Goal: Task Accomplishment & Management: Use online tool/utility

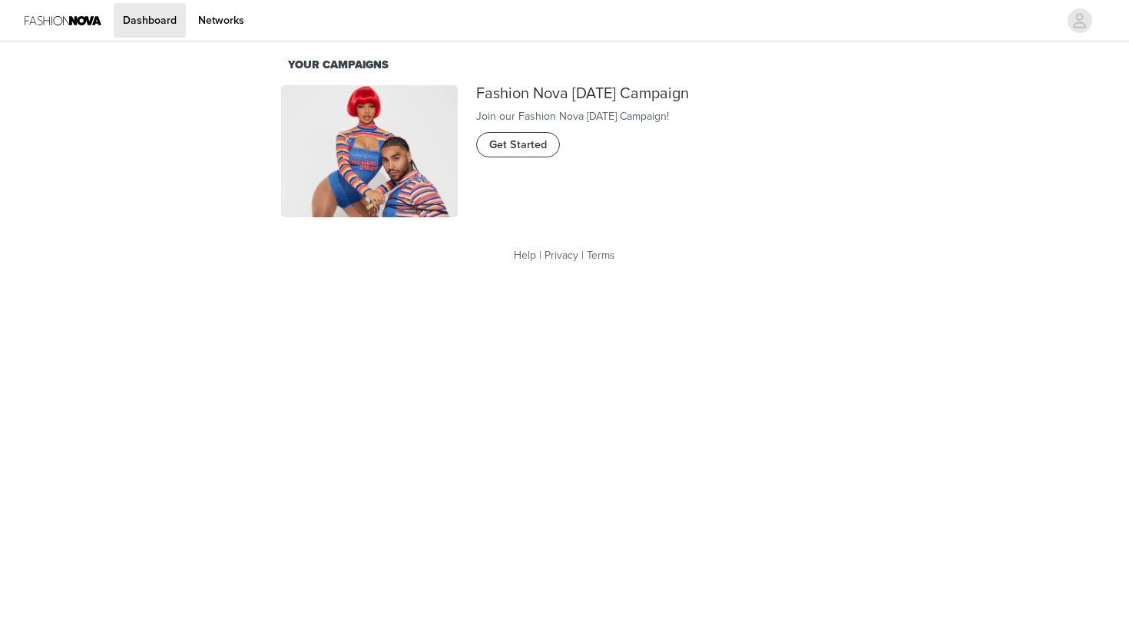
click at [545, 157] on button "Get Started" at bounding box center [518, 144] width 84 height 25
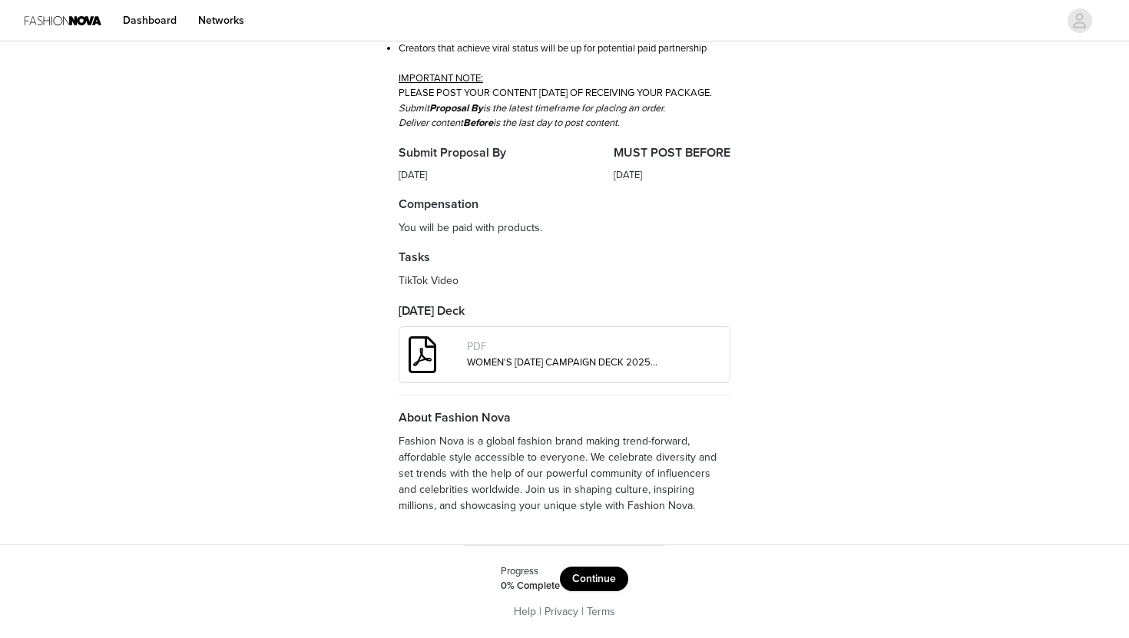
scroll to position [416, 0]
click at [995, 225] on div "Fashion Nova Fashion Nova [DATE] Campaign Overview 📱 DELIVERABLES Post 2 TikTok…" at bounding box center [564, 115] width 1129 height 860
click at [720, 161] on h4 "MUST POST BEFORE" at bounding box center [672, 153] width 117 height 18
click at [599, 580] on button "Continue" at bounding box center [594, 579] width 68 height 25
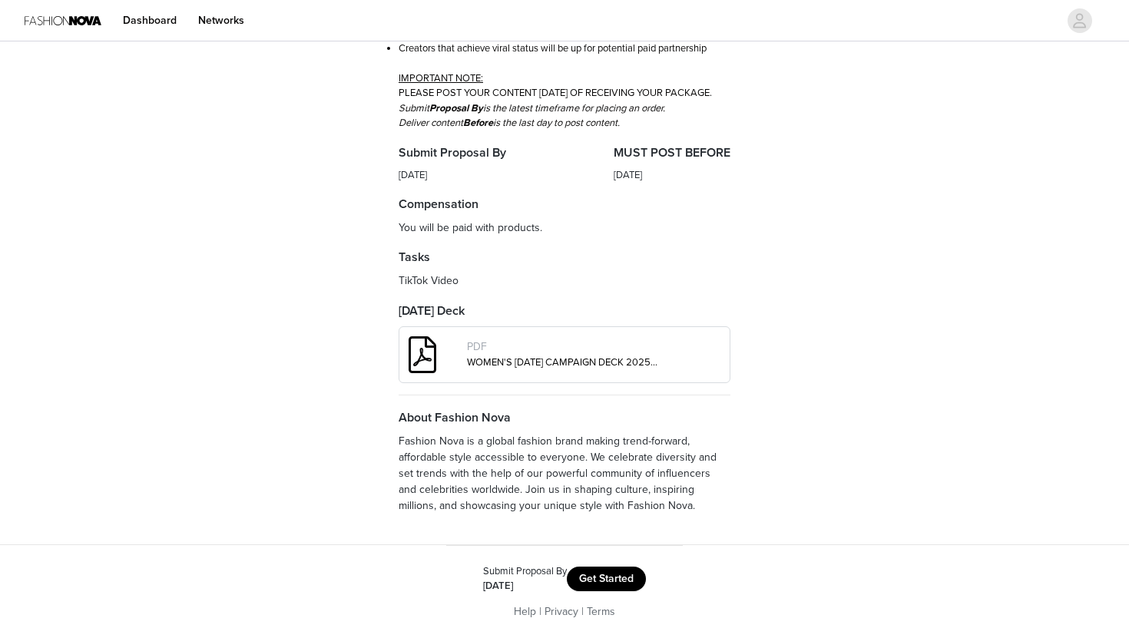
click at [626, 582] on button "Get Started" at bounding box center [606, 579] width 79 height 25
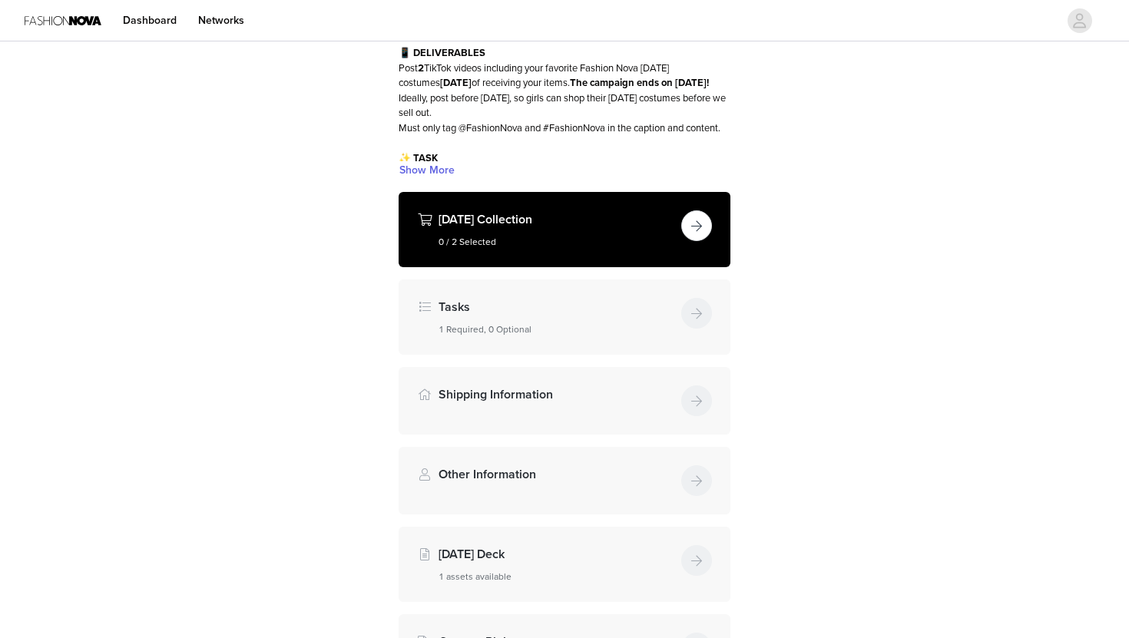
scroll to position [122, 0]
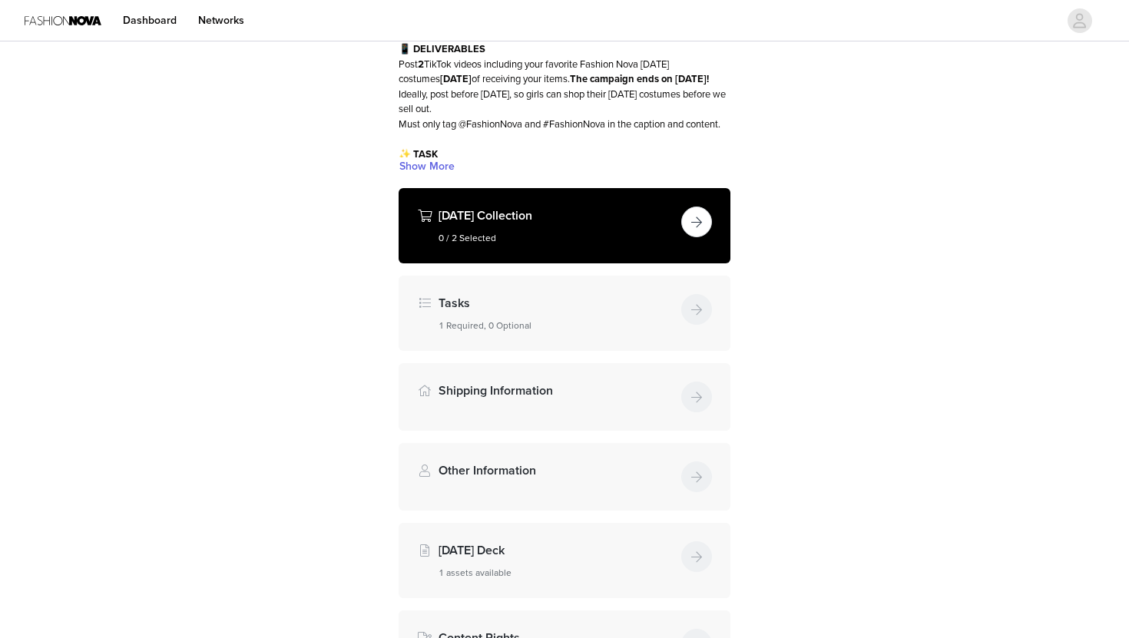
click at [703, 237] on button "button" at bounding box center [696, 222] width 31 height 31
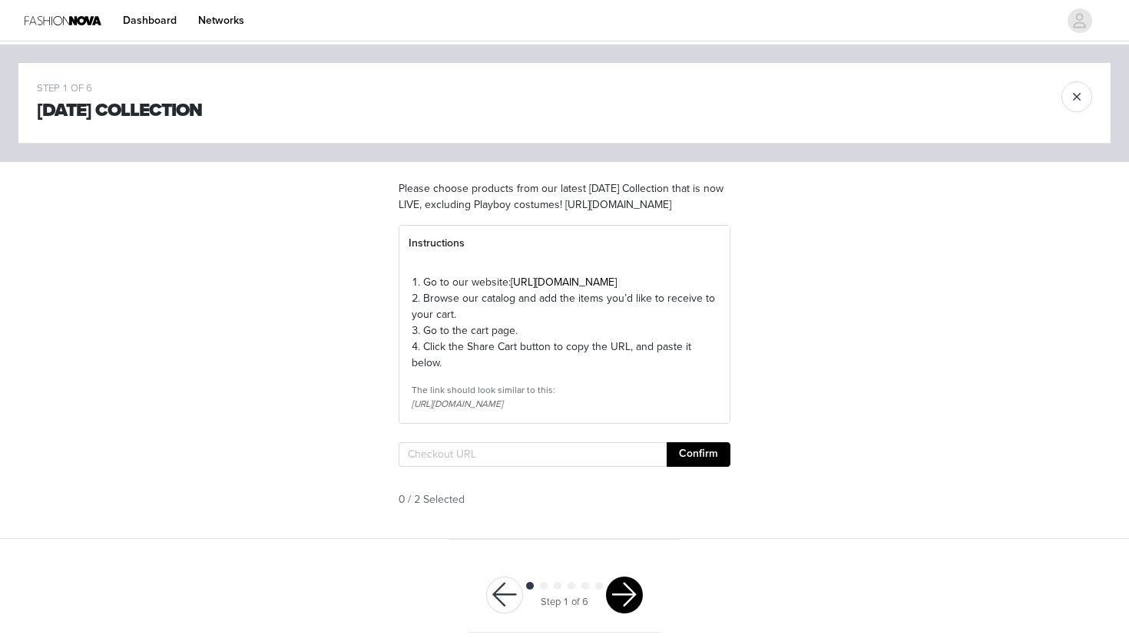
drag, startPoint x: 399, startPoint y: 235, endPoint x: 732, endPoint y: 255, distance: 333.2
click at [732, 255] on section "Please choose products from our latest [DATE] Collection that is now LIVE, excl…" at bounding box center [564, 350] width 369 height 376
copy section "[URL][DOMAIN_NAME]"
click at [794, 453] on div "STEP 1 OF 6 [DATE] Collection Please choose products from our latest [DATE] Col…" at bounding box center [564, 292] width 1129 height 495
